Goal: Task Accomplishment & Management: Complete application form

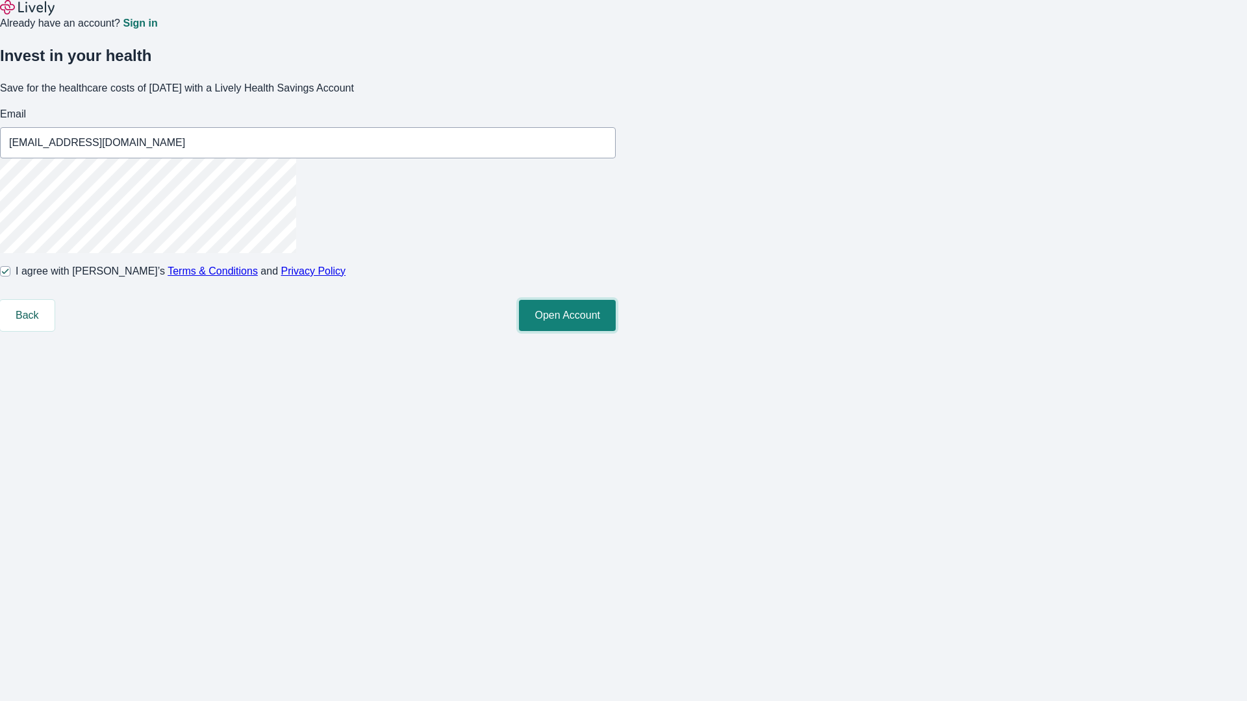
click at [616, 331] on button "Open Account" at bounding box center [567, 315] width 97 height 31
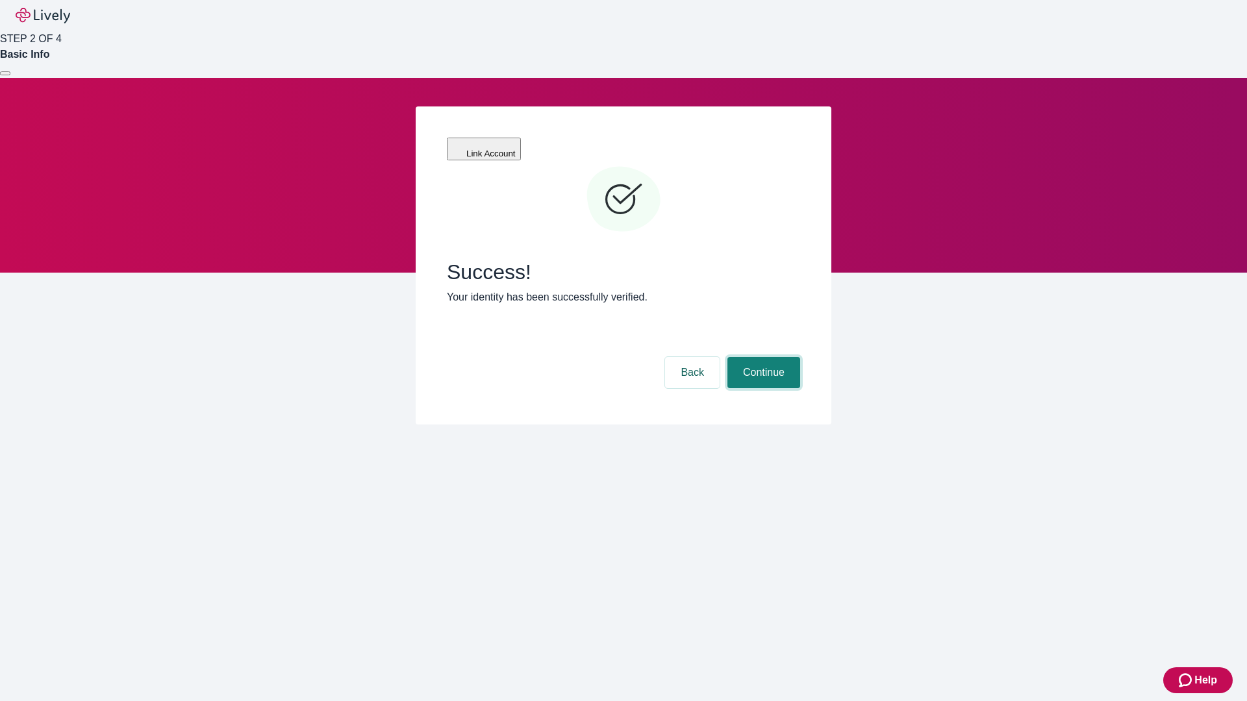
click at [762, 357] on button "Continue" at bounding box center [763, 372] width 73 height 31
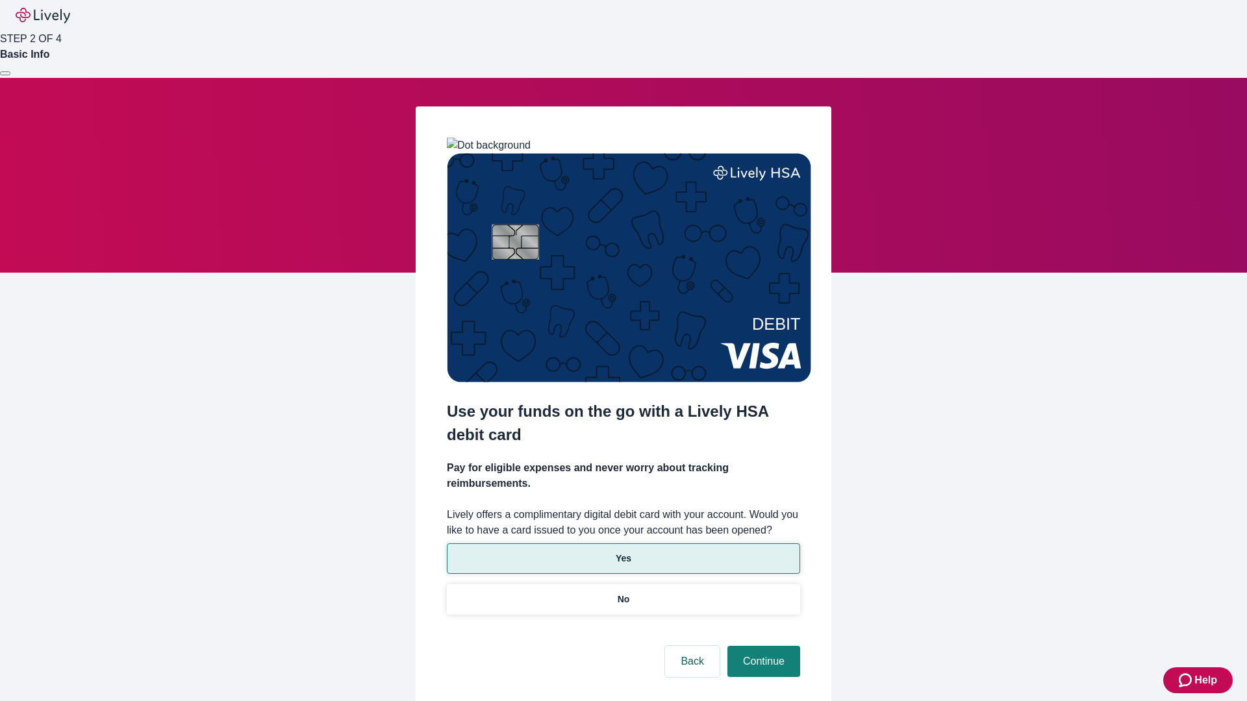
click at [623, 552] on p "Yes" at bounding box center [624, 559] width 16 height 14
click at [762, 646] on button "Continue" at bounding box center [763, 661] width 73 height 31
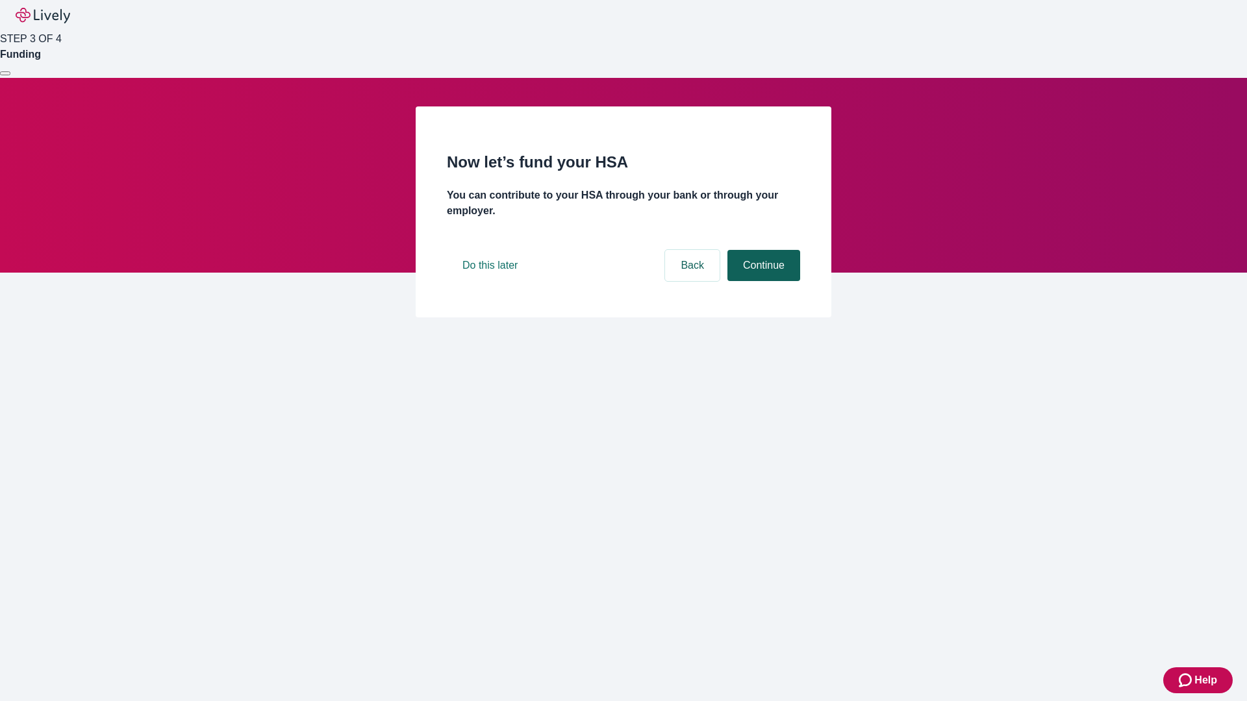
click at [762, 281] on button "Continue" at bounding box center [763, 265] width 73 height 31
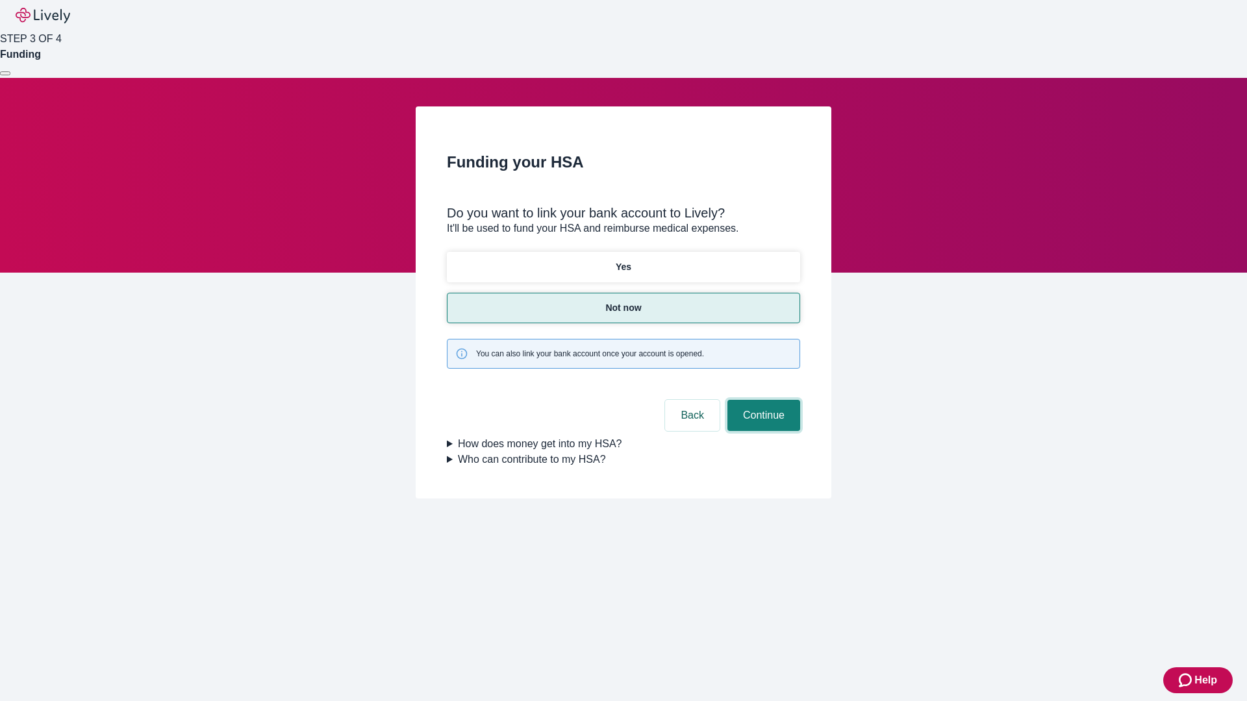
click at [762, 400] on button "Continue" at bounding box center [763, 415] width 73 height 31
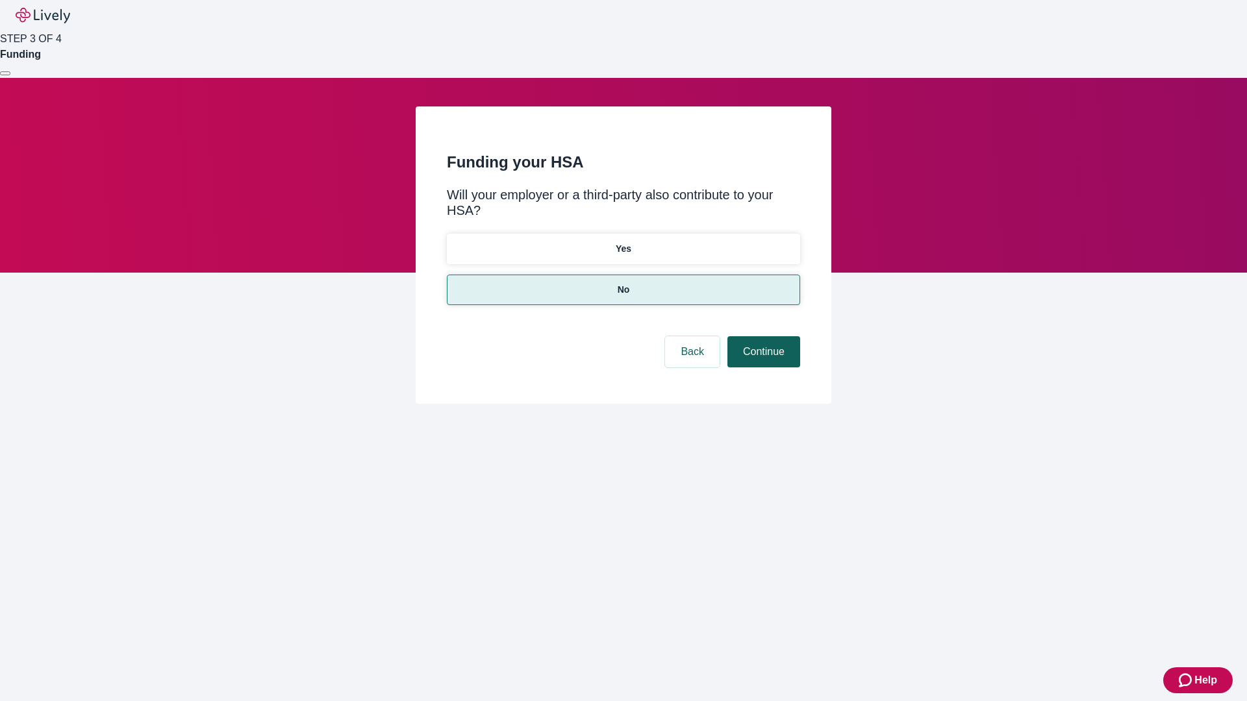
click at [762, 336] on button "Continue" at bounding box center [763, 351] width 73 height 31
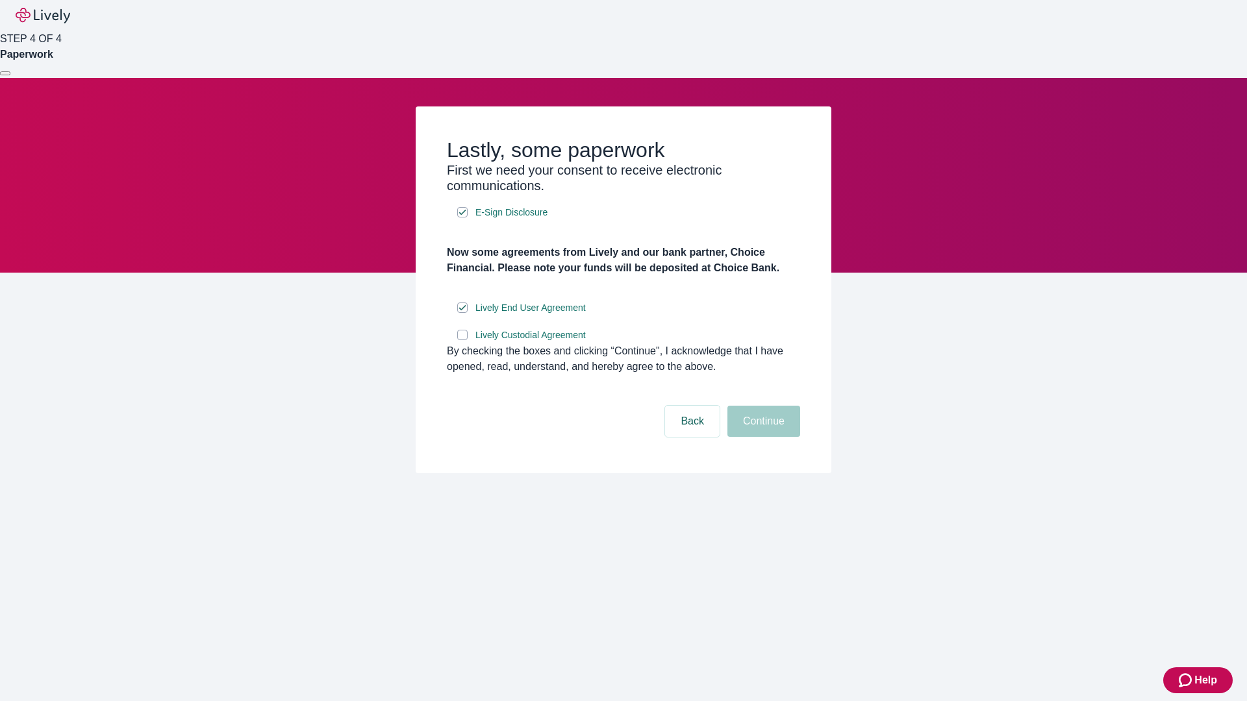
click at [462, 340] on input "Lively Custodial Agreement" at bounding box center [462, 335] width 10 height 10
checkbox input "true"
click at [762, 437] on button "Continue" at bounding box center [763, 421] width 73 height 31
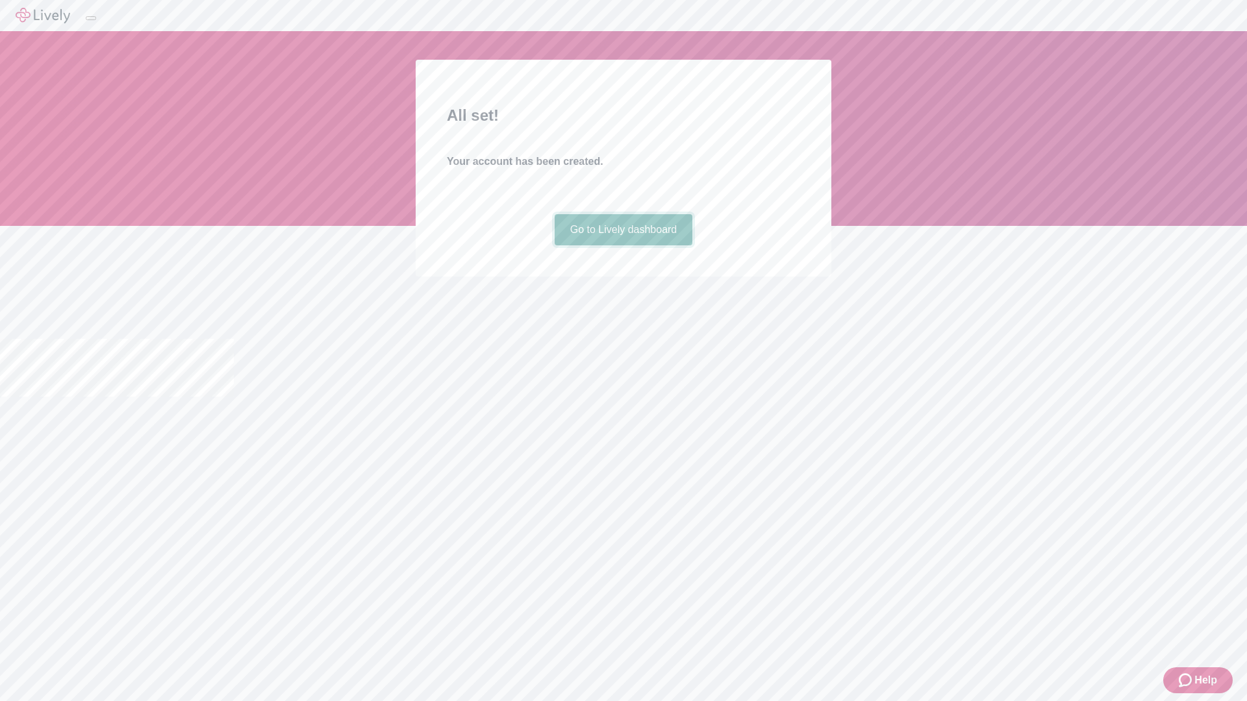
click at [623, 245] on link "Go to Lively dashboard" at bounding box center [624, 229] width 138 height 31
